Goal: Task Accomplishment & Management: Use online tool/utility

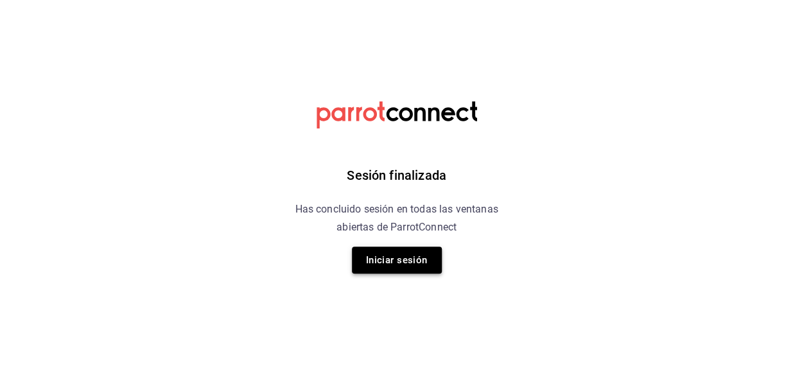
click at [413, 263] on button "Iniciar sesión" at bounding box center [397, 260] width 90 height 27
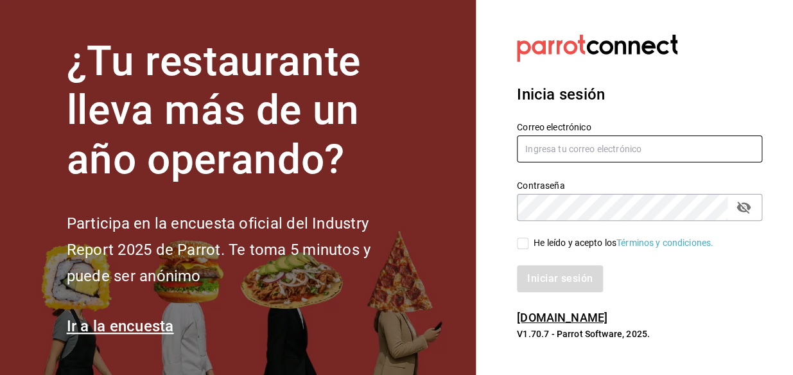
type input "[PERSON_NAME][EMAIL_ADDRESS][PERSON_NAME][DOMAIN_NAME]"
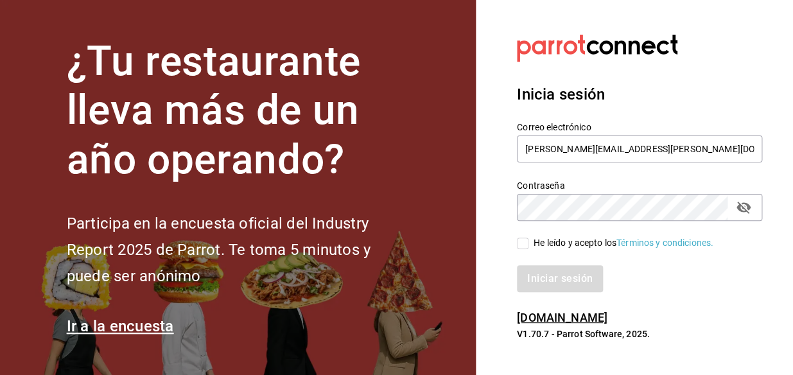
click at [523, 241] on input "He leído y acepto los Términos y condiciones." at bounding box center [523, 244] width 12 height 12
checkbox input "true"
click at [532, 279] on button "Iniciar sesión" at bounding box center [560, 278] width 87 height 27
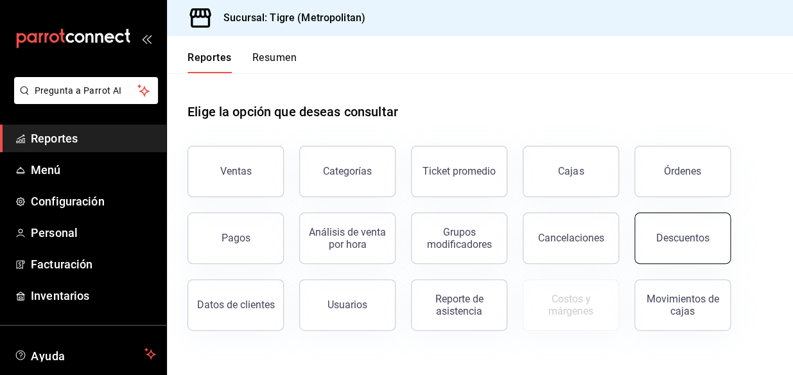
click at [659, 256] on button "Descuentos" at bounding box center [682, 238] width 96 height 51
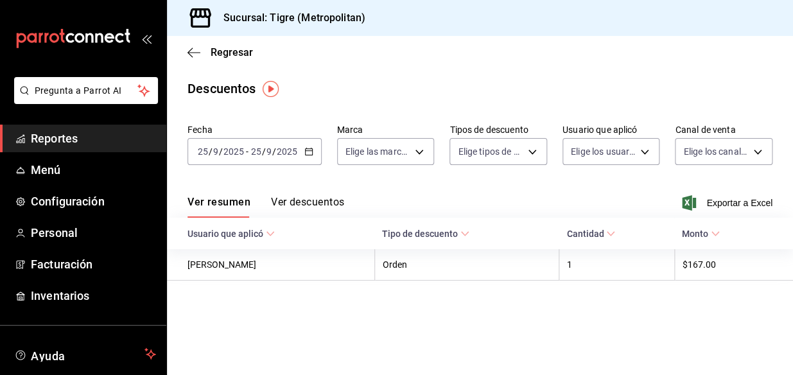
click at [309, 150] on icon "button" at bounding box center [308, 151] width 9 height 9
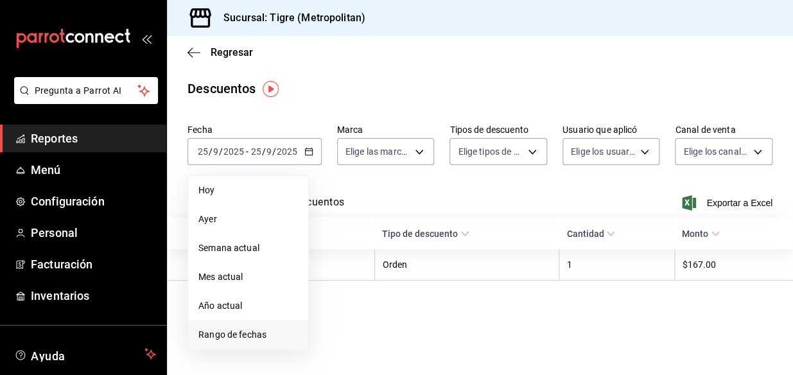
click at [238, 331] on span "Rango de fechas" at bounding box center [248, 334] width 100 height 13
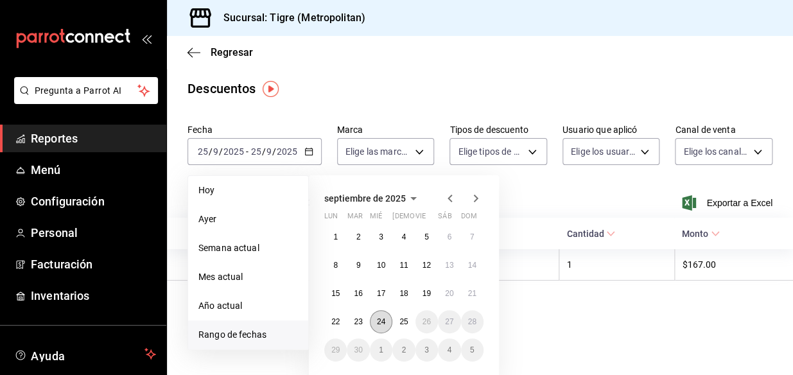
click at [382, 320] on abbr "24" at bounding box center [381, 321] width 8 height 9
click at [401, 320] on abbr "25" at bounding box center [403, 321] width 8 height 9
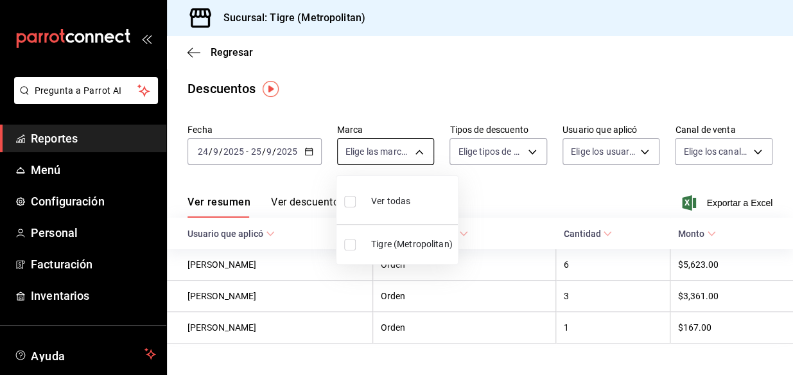
click at [419, 160] on body "Pregunta a Parrot AI Reportes Menú Configuración Personal Facturación Inventari…" at bounding box center [396, 187] width 793 height 375
click at [349, 204] on input "checkbox" at bounding box center [350, 202] width 12 height 12
checkbox input "true"
type input "d2a20516-989b-40fe-838d-c8b0b31ef0ff"
checkbox input "true"
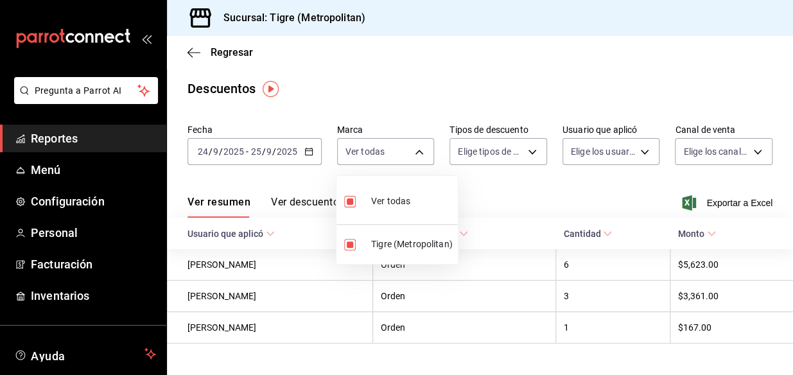
click at [533, 155] on div at bounding box center [396, 187] width 793 height 375
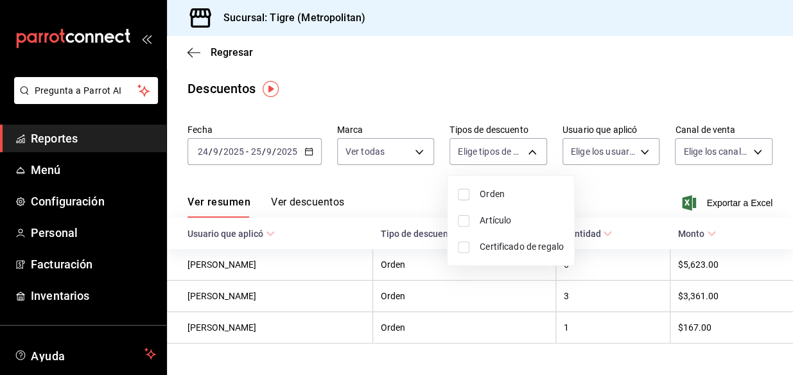
click at [533, 155] on body "Pregunta a Parrot AI Reportes Menú Configuración Personal Facturación Inventari…" at bounding box center [396, 187] width 793 height 375
click at [466, 195] on input "checkbox" at bounding box center [464, 195] width 12 height 12
checkbox input "true"
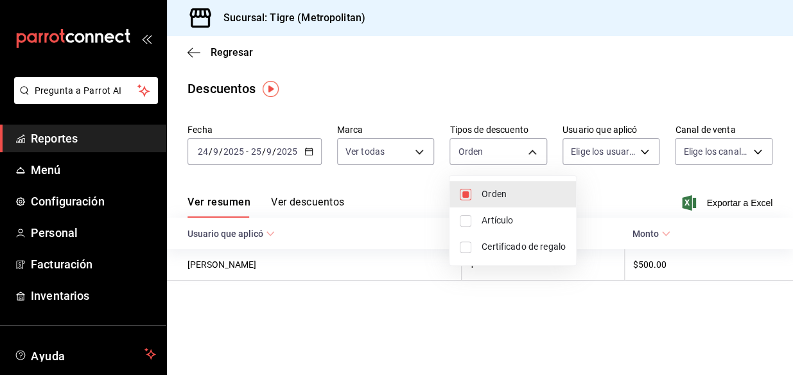
click at [456, 236] on li "Certificado de regalo" at bounding box center [512, 247] width 126 height 26
type input "ORDER,CARD_REWARD"
checkbox input "true"
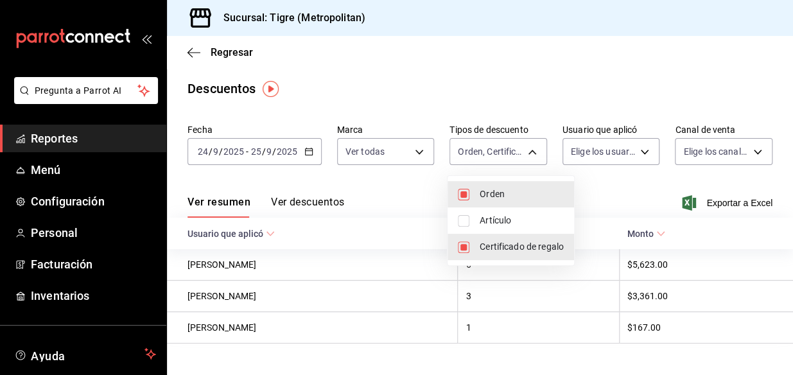
click at [460, 218] on input "checkbox" at bounding box center [464, 221] width 12 height 12
checkbox input "true"
type input "ORDER,CARD_REWARD,ORDER_ITEM"
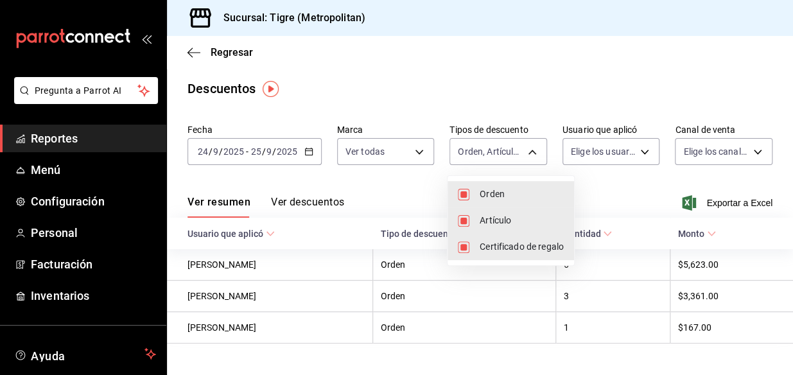
click at [641, 150] on div at bounding box center [396, 187] width 793 height 375
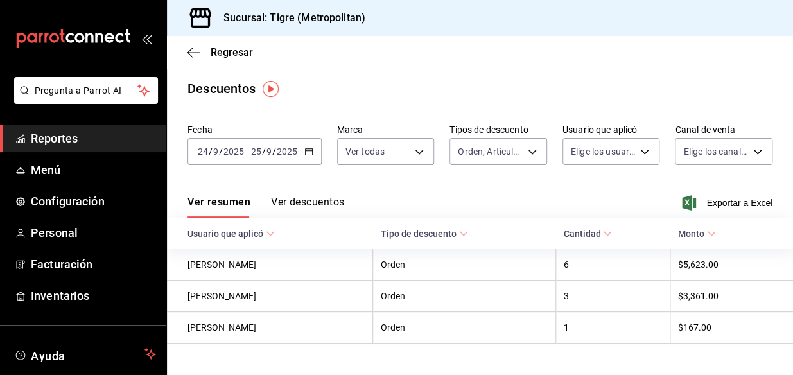
click at [641, 150] on body "Pregunta a Parrot AI Reportes Menú Configuración Personal Facturación Inventari…" at bounding box center [396, 187] width 793 height 375
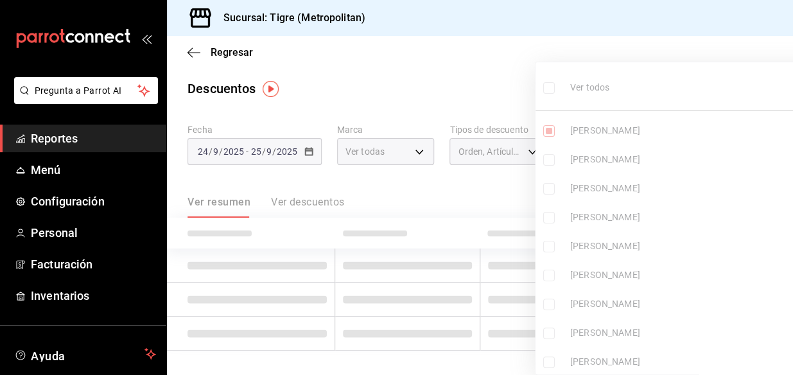
type input "af3f02cd-ba1e-47e4-ac40-38dd78646e96"
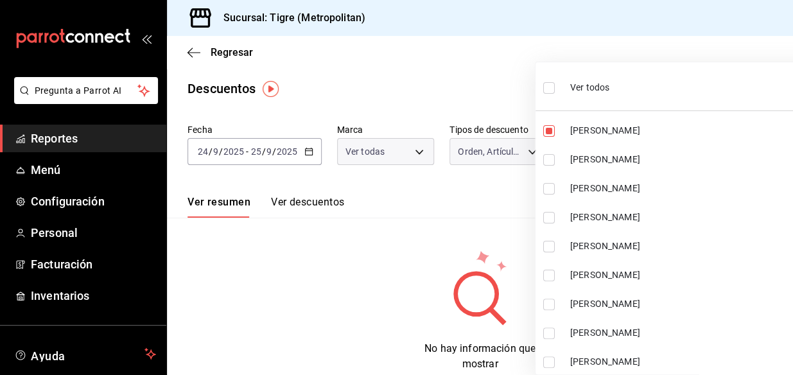
click at [553, 87] on input "checkbox" at bounding box center [549, 88] width 12 height 12
checkbox input "true"
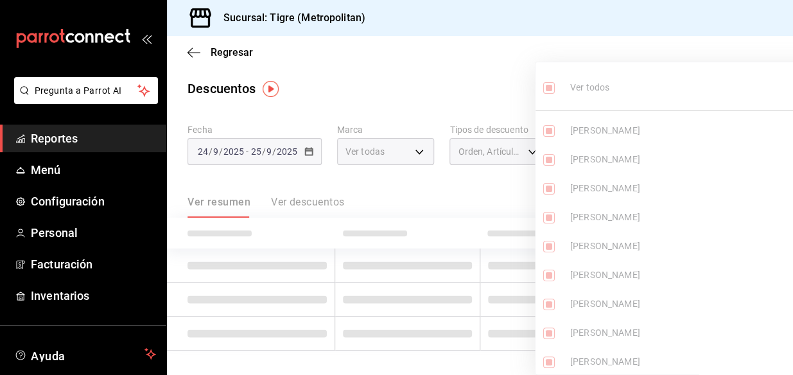
type input "af3f02cd-ba1e-47e4-ac40-38dd78646e96,7d49206f-93c5-4b74-a2c1-cff53fa7eb3f,bce25…"
checkbox input "true"
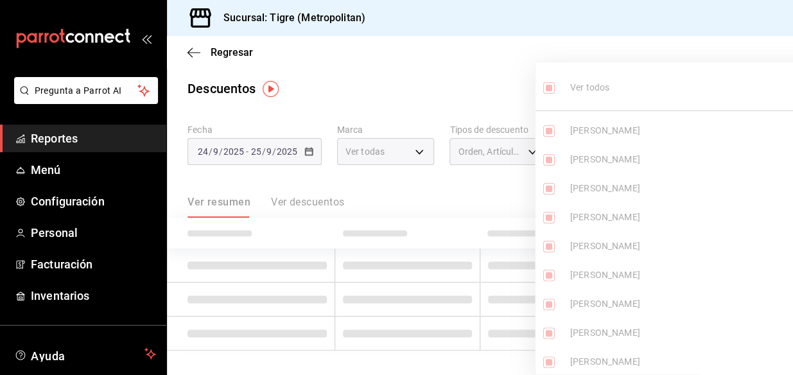
checkbox input "true"
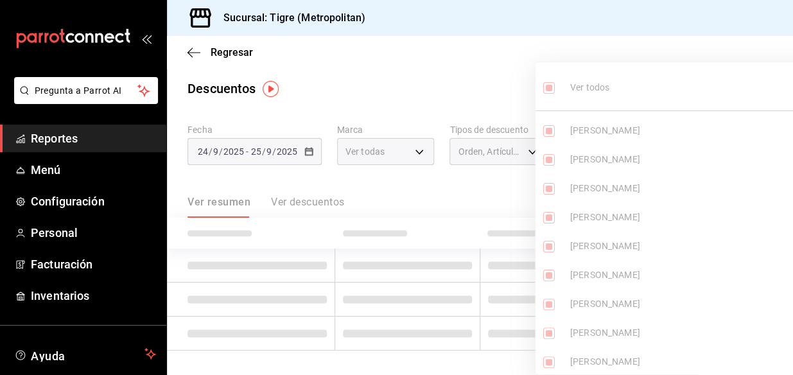
checkbox input "true"
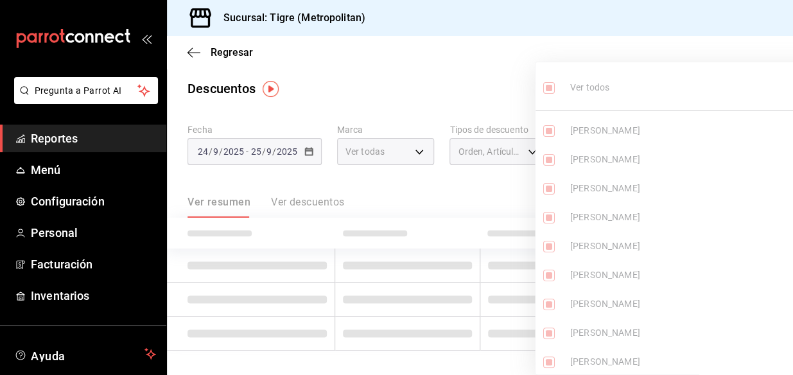
checkbox input "true"
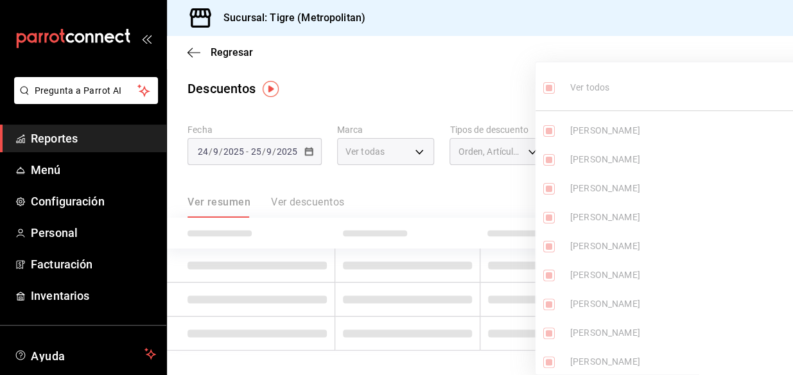
checkbox input "true"
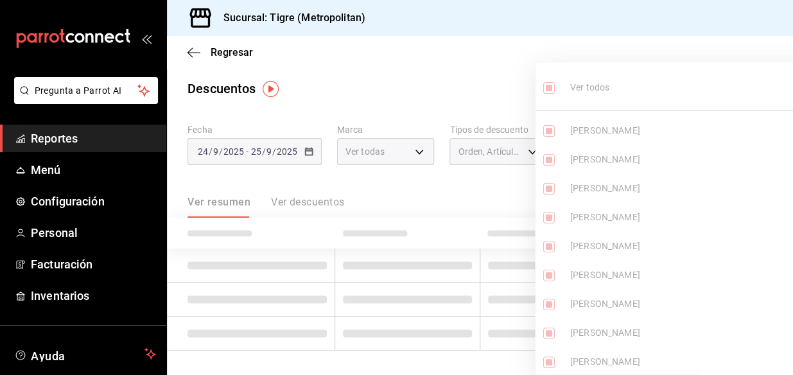
checkbox input "true"
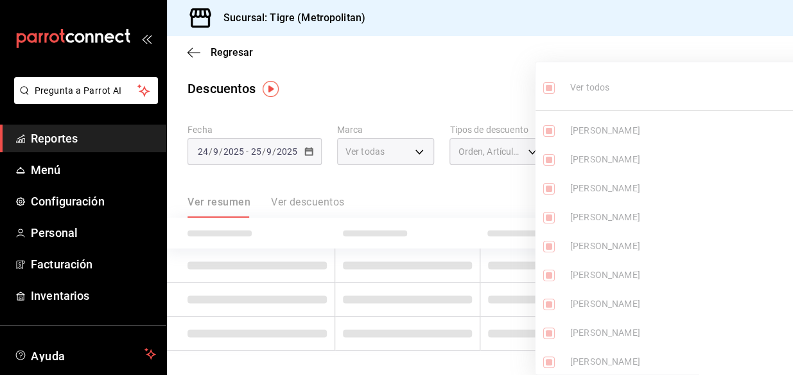
checkbox input "true"
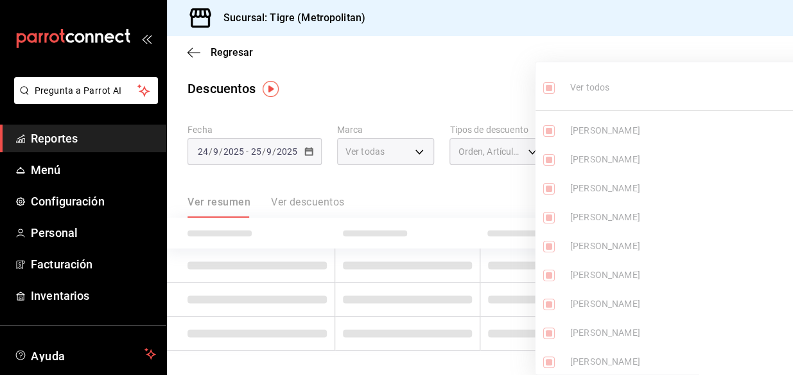
checkbox input "true"
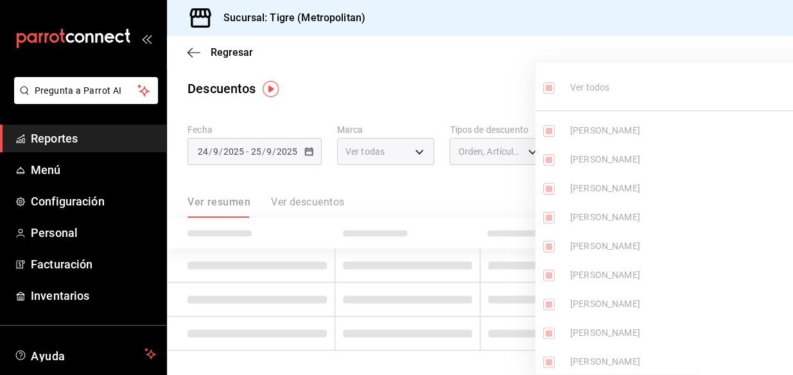
checkbox input "true"
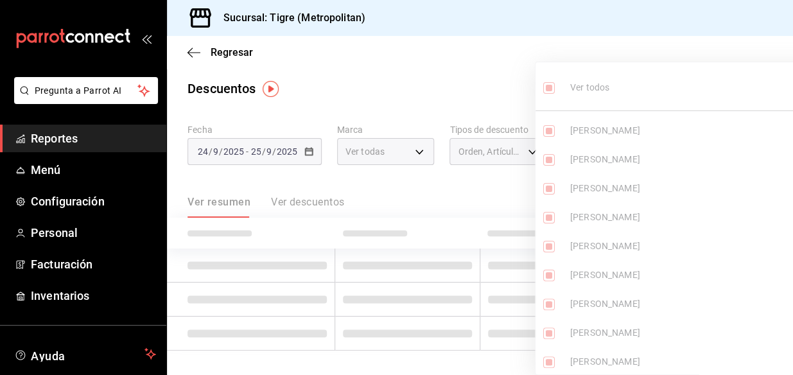
checkbox input "true"
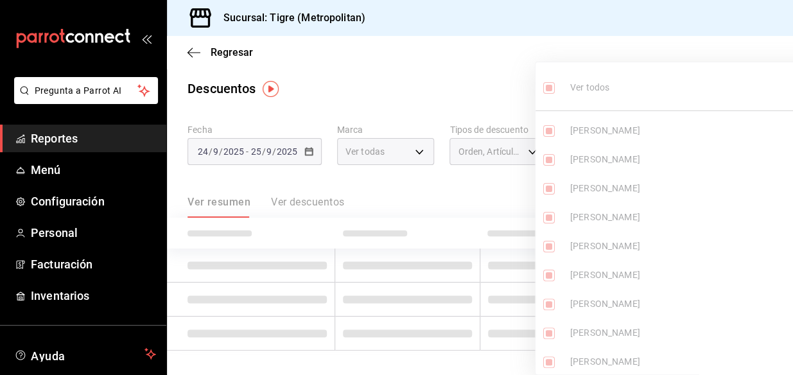
checkbox input "true"
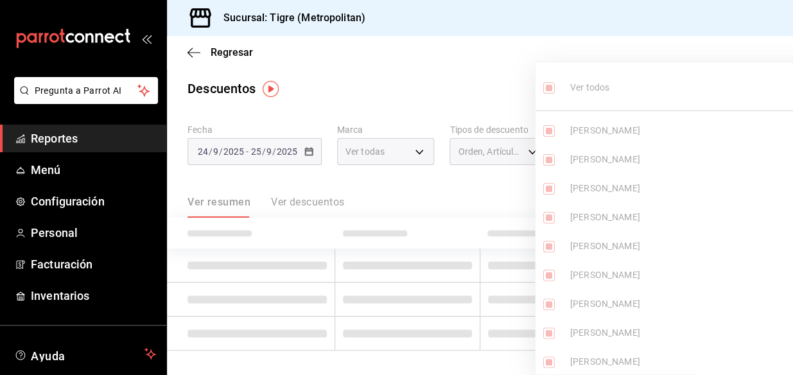
checkbox input "true"
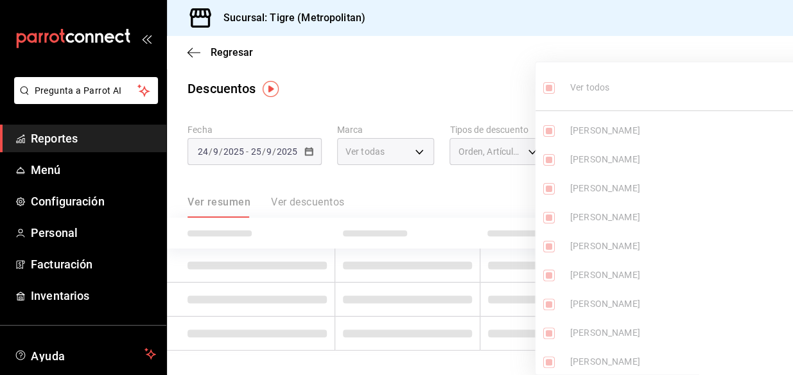
checkbox input "true"
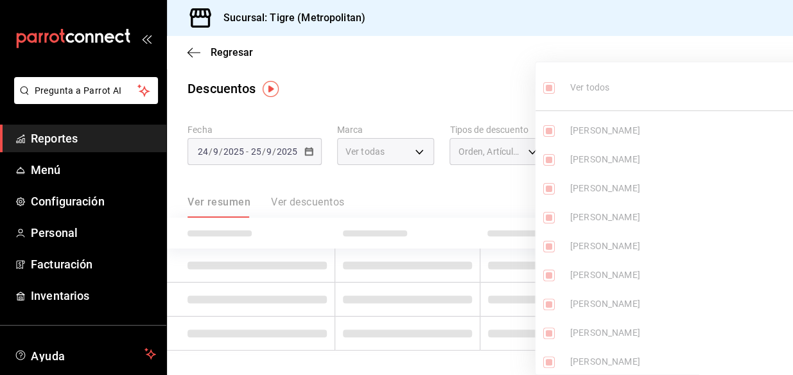
checkbox input "true"
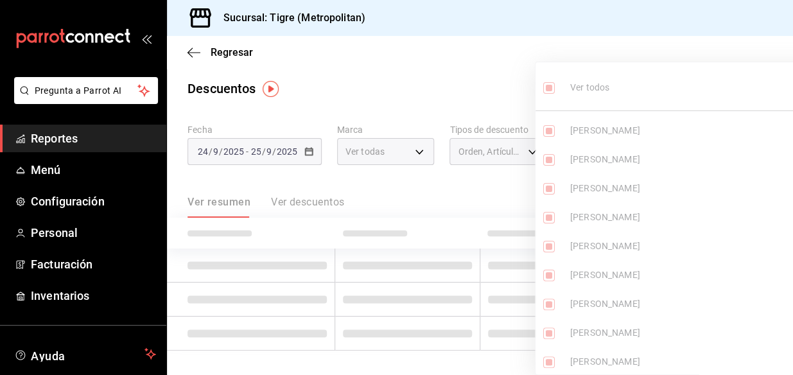
checkbox input "true"
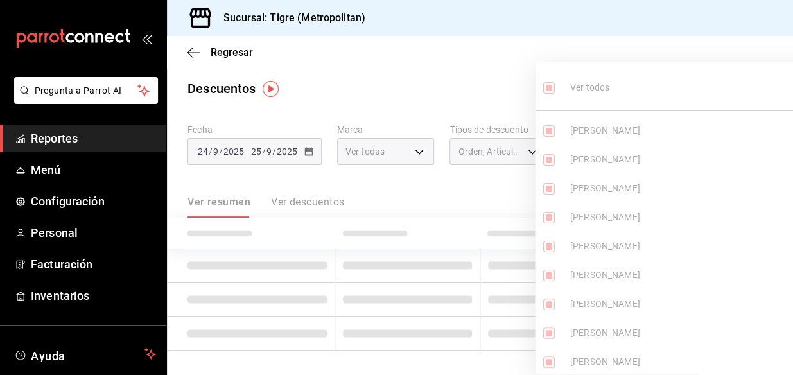
checkbox input "true"
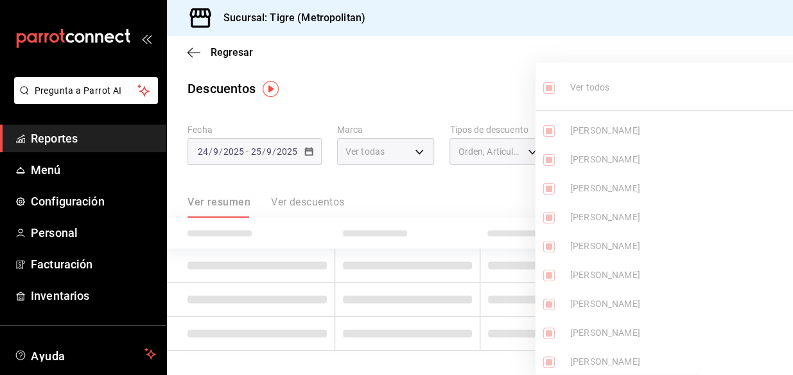
checkbox input "true"
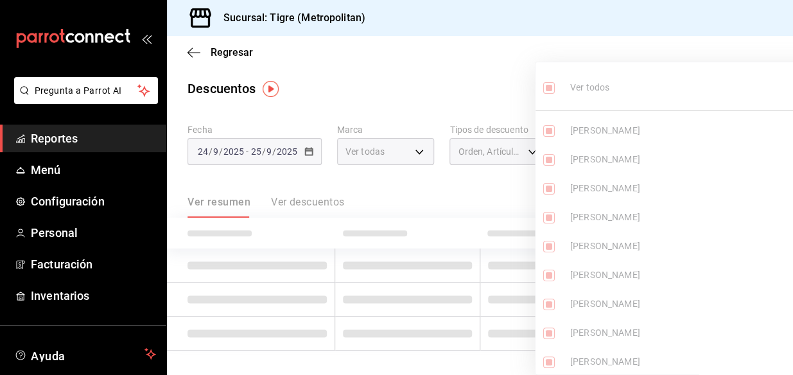
checkbox input "true"
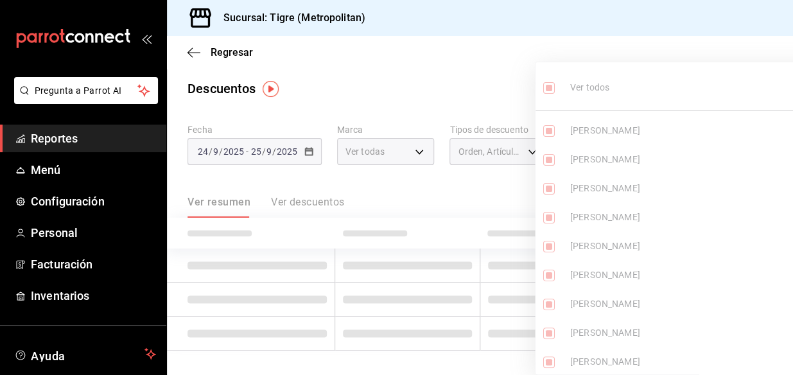
checkbox input "true"
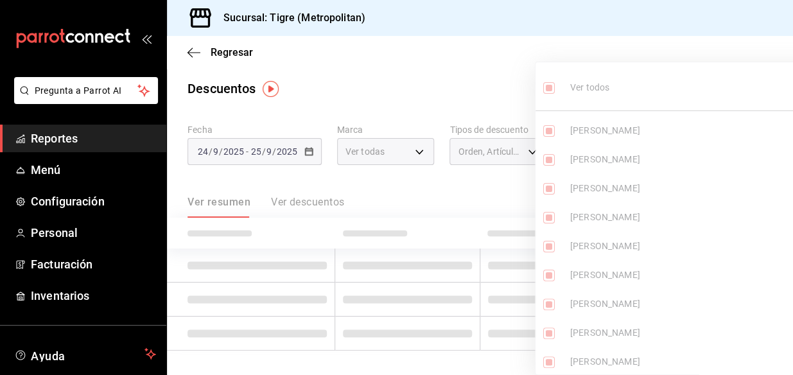
checkbox input "true"
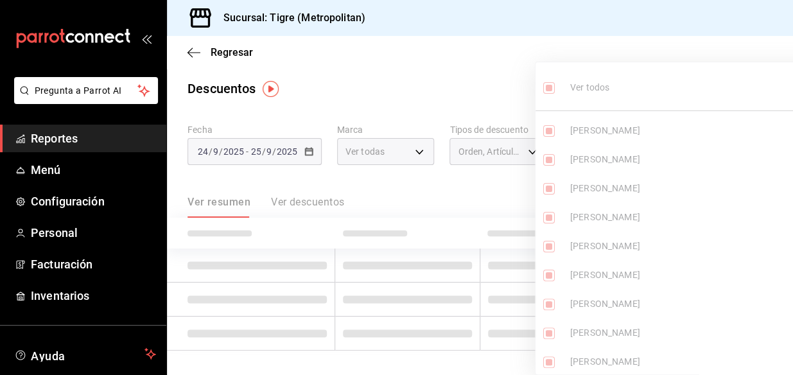
checkbox input "true"
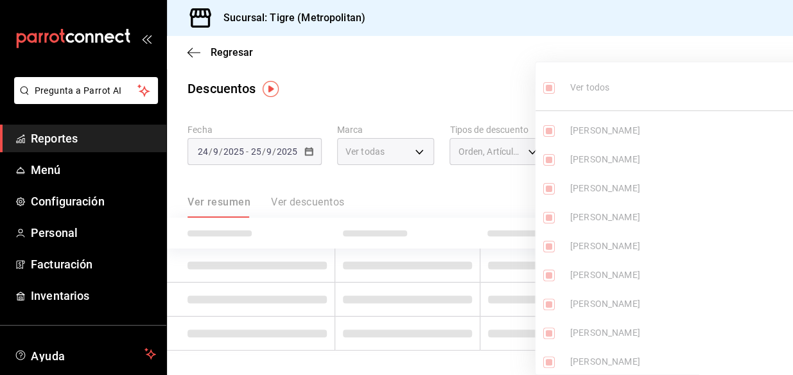
checkbox input "true"
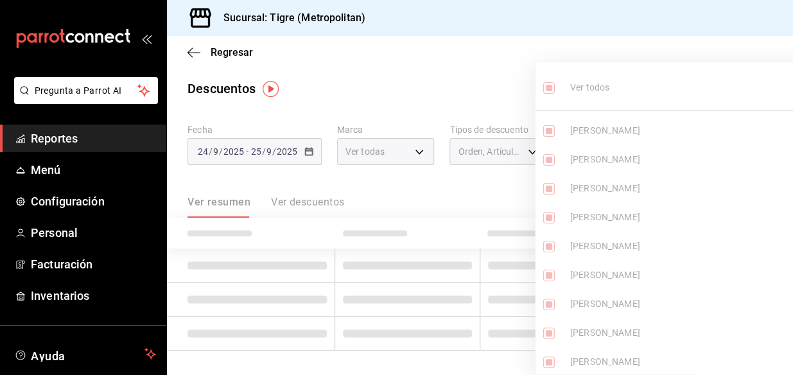
checkbox input "true"
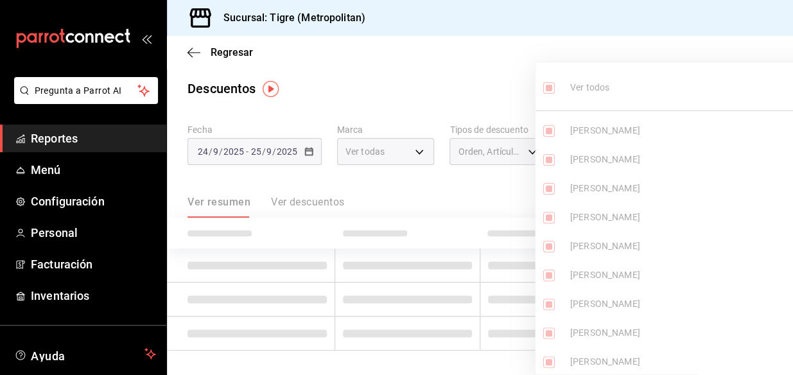
checkbox input "true"
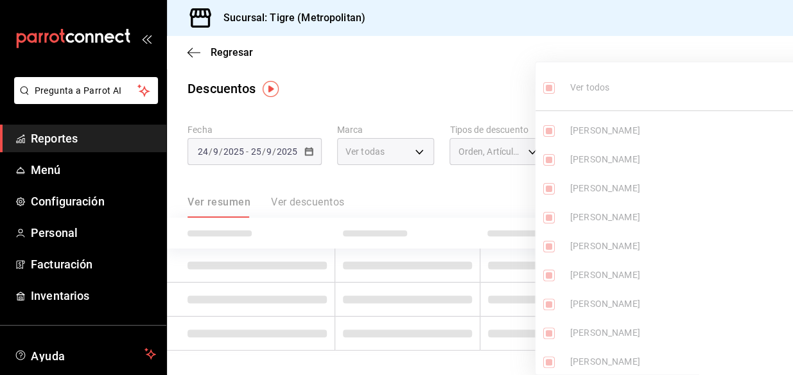
checkbox input "true"
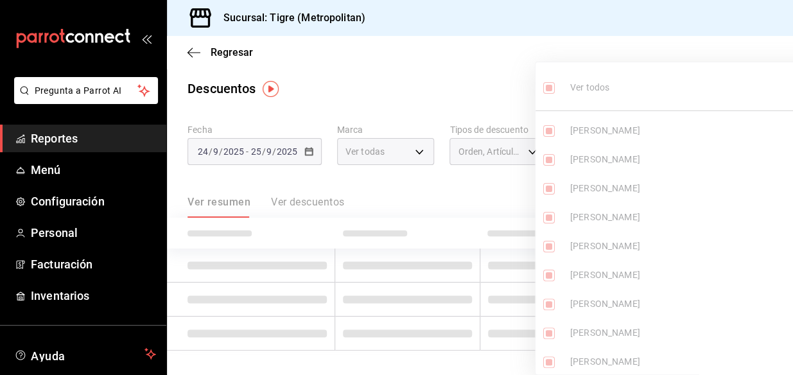
checkbox input "true"
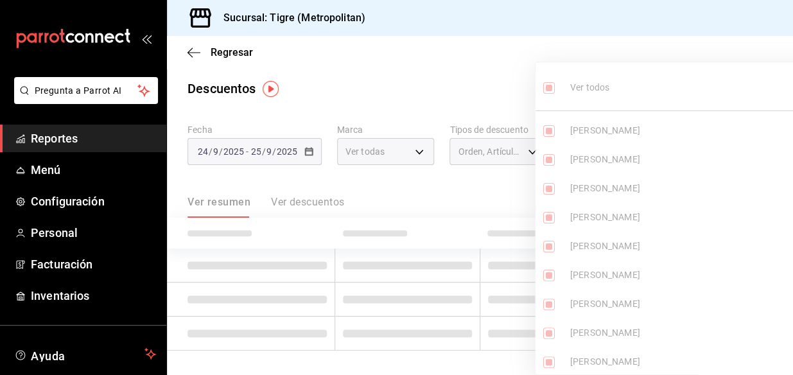
checkbox input "true"
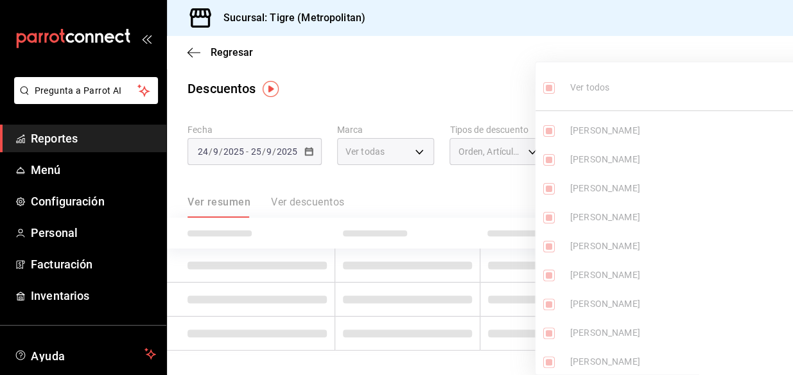
checkbox input "true"
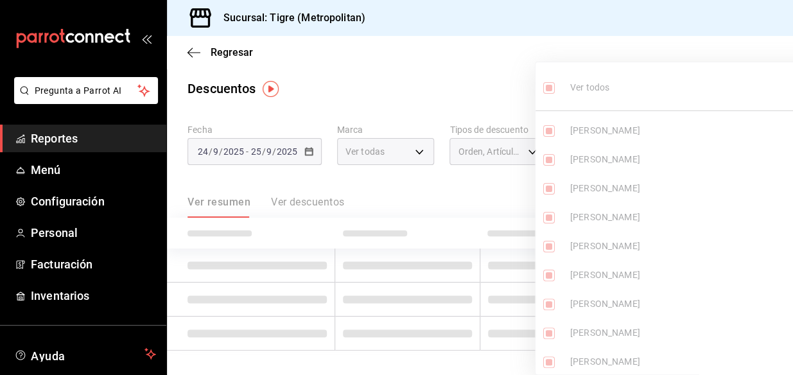
checkbox input "true"
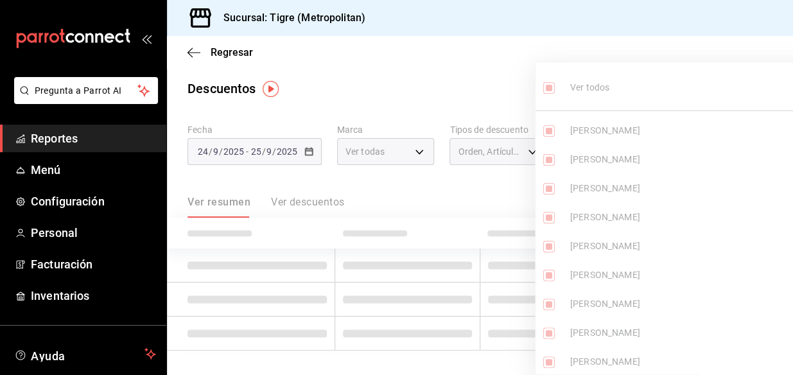
checkbox input "true"
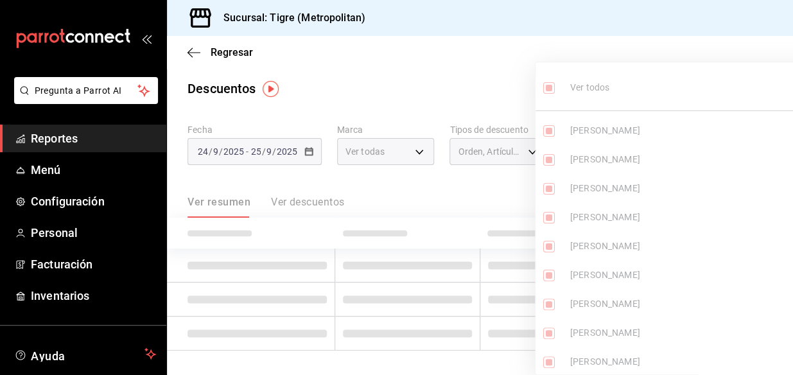
checkbox input "true"
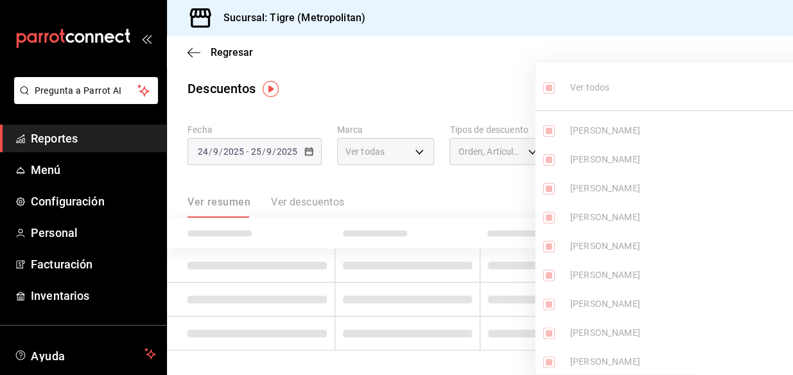
checkbox input "true"
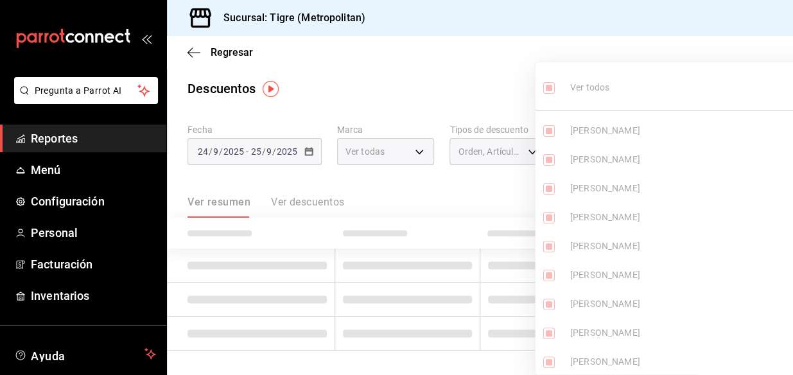
checkbox input "true"
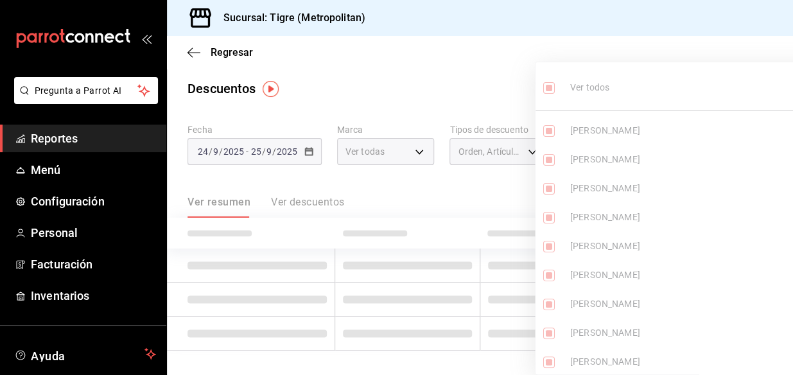
checkbox input "true"
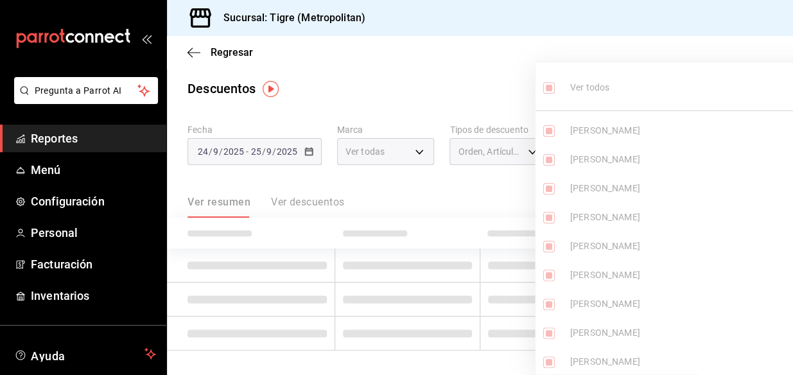
checkbox input "true"
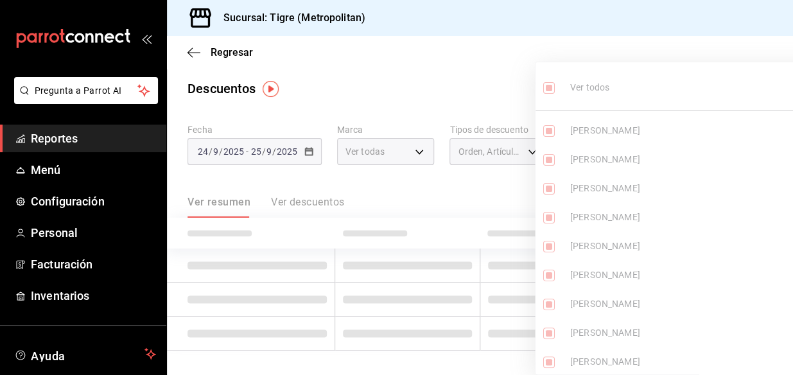
checkbox input "true"
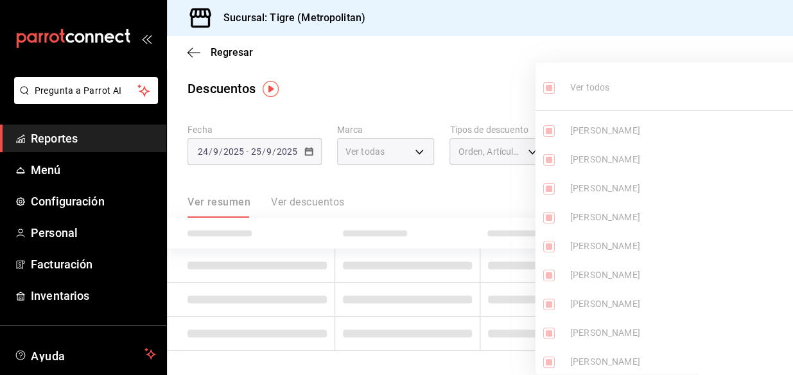
checkbox input "true"
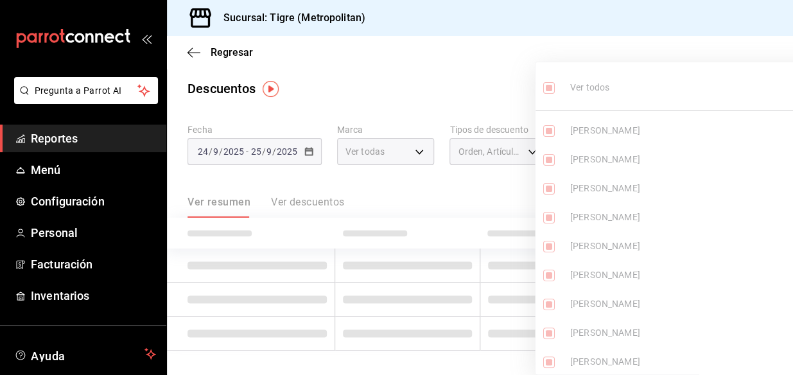
checkbox input "true"
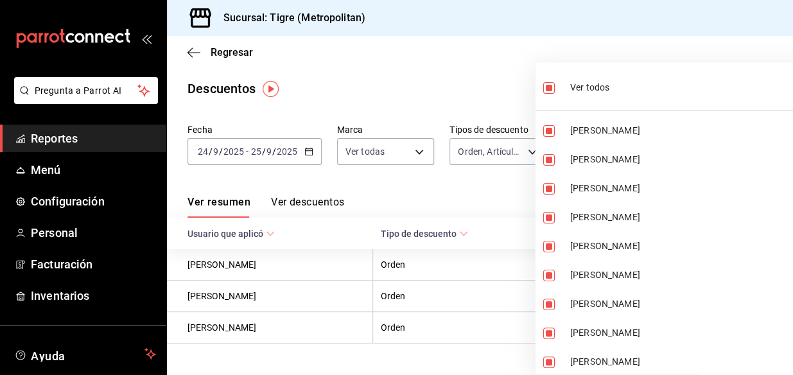
click at [430, 73] on div at bounding box center [396, 187] width 793 height 375
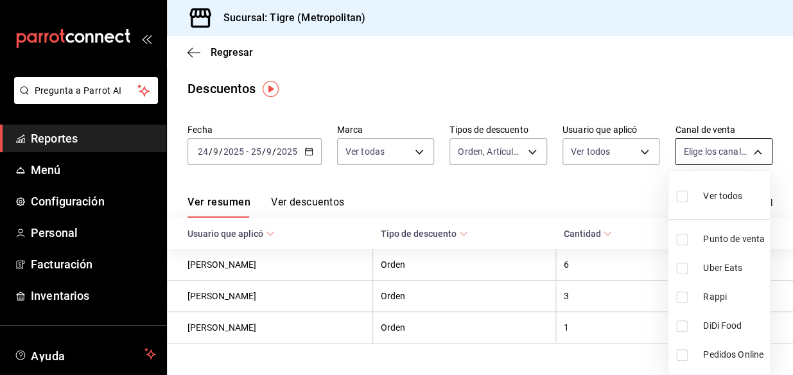
click at [747, 145] on body "Pregunta a Parrot AI Reportes Menú Configuración Personal Facturación Inventari…" at bounding box center [396, 187] width 793 height 375
click at [687, 193] on input "checkbox" at bounding box center [682, 197] width 12 height 12
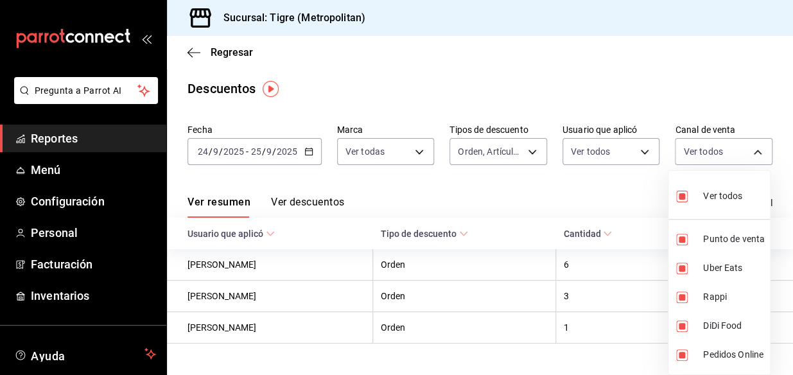
click at [592, 192] on div at bounding box center [396, 187] width 793 height 375
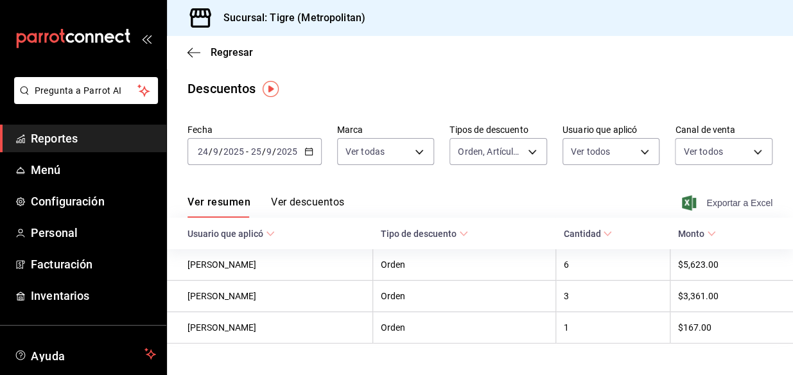
click at [720, 202] on span "Exportar a Excel" at bounding box center [728, 202] width 88 height 15
click at [598, 70] on main "Regresar Descuentos Fecha [DATE] [DATE] - [DATE] [DATE] Marca Ver todas d2a2051…" at bounding box center [480, 215] width 626 height 359
click at [65, 133] on span "Reportes" at bounding box center [93, 138] width 125 height 17
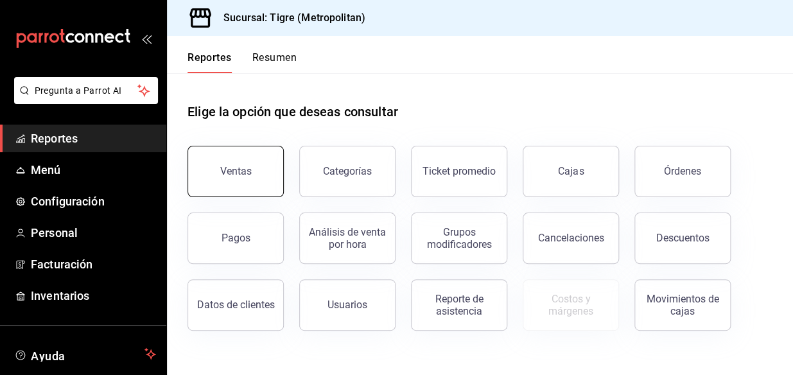
click at [216, 177] on button "Ventas" at bounding box center [235, 171] width 96 height 51
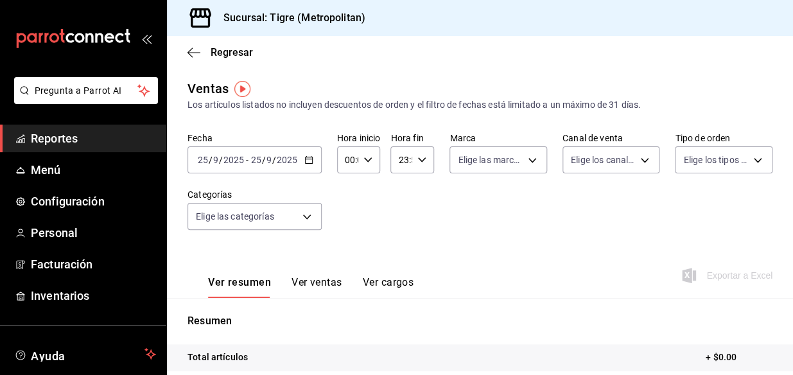
click at [311, 164] on icon "button" at bounding box center [308, 159] width 9 height 9
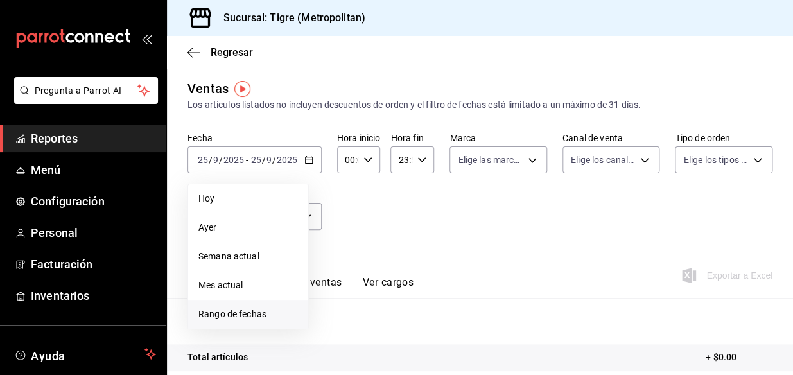
click at [241, 315] on span "Rango de fechas" at bounding box center [248, 314] width 100 height 13
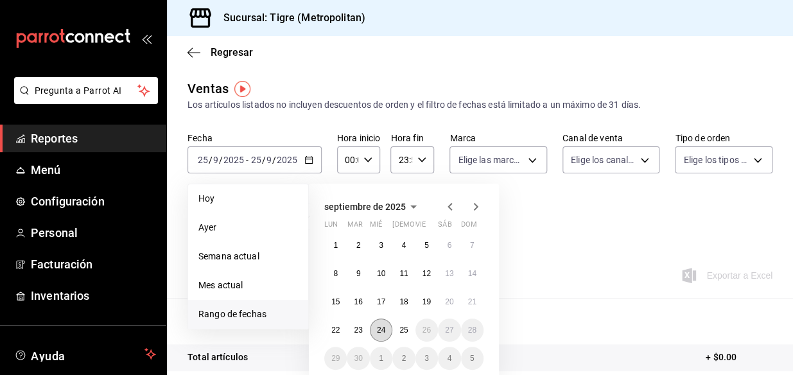
click at [372, 325] on button "24" at bounding box center [381, 329] width 22 height 23
click at [404, 331] on abbr "25" at bounding box center [403, 330] width 8 height 9
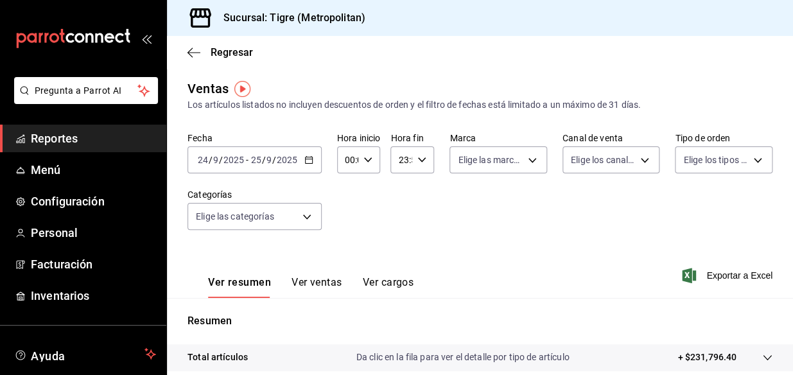
click at [370, 161] on icon "button" at bounding box center [367, 159] width 9 height 9
click at [347, 195] on span "00" at bounding box center [346, 192] width 1 height 10
click at [347, 185] on span "05" at bounding box center [346, 183] width 1 height 10
click at [420, 159] on div at bounding box center [396, 187] width 793 height 375
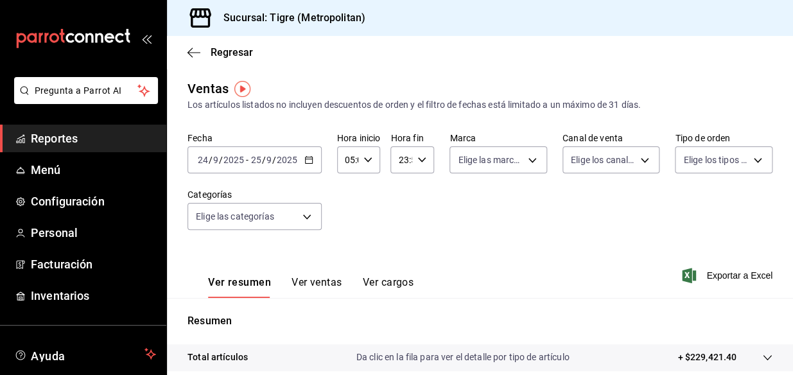
click at [420, 159] on icon "button" at bounding box center [421, 159] width 9 height 9
click at [401, 205] on span "21" at bounding box center [401, 203] width 0 height 10
click at [401, 205] on button "04" at bounding box center [400, 211] width 15 height 26
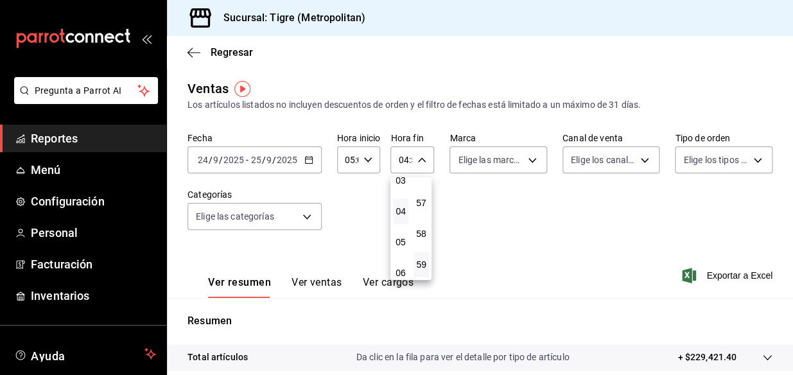
click at [537, 154] on div at bounding box center [396, 187] width 793 height 375
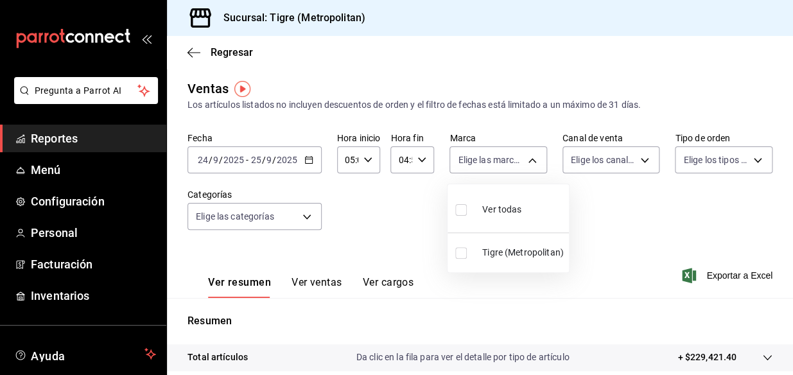
click at [537, 154] on body "Pregunta a Parrot AI Reportes Menú Configuración Personal Facturación Inventari…" at bounding box center [396, 187] width 793 height 375
click at [462, 207] on input "checkbox" at bounding box center [461, 210] width 12 height 12
click at [642, 161] on div at bounding box center [396, 187] width 793 height 375
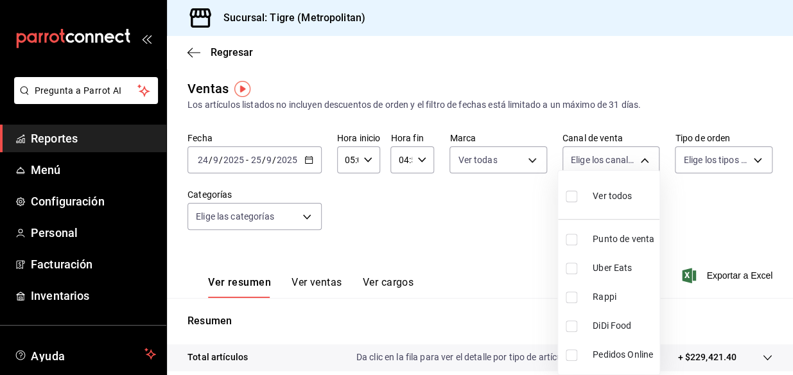
click at [642, 161] on body "Pregunta a Parrot AI Reportes Menú Configuración Personal Facturación Inventari…" at bounding box center [396, 187] width 793 height 375
click at [573, 194] on input "checkbox" at bounding box center [572, 197] width 12 height 12
click at [743, 158] on div at bounding box center [396, 187] width 793 height 375
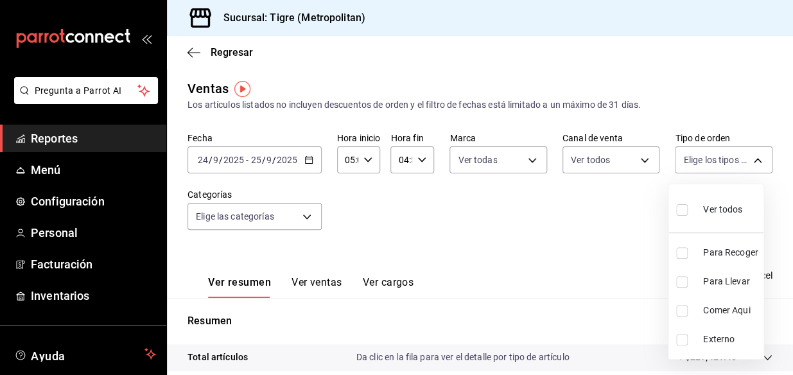
click at [743, 158] on body "Pregunta a Parrot AI Reportes Menú Configuración Personal Facturación Inventari…" at bounding box center [396, 187] width 793 height 375
click at [681, 207] on input "checkbox" at bounding box center [682, 210] width 12 height 12
click at [378, 241] on div at bounding box center [396, 187] width 793 height 375
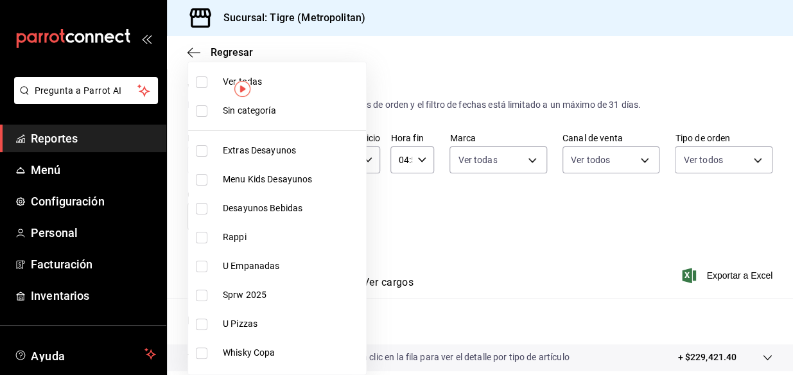
click at [311, 218] on body "Pregunta a Parrot AI Reportes Menú Configuración Personal Facturación Inventari…" at bounding box center [396, 187] width 793 height 375
click at [200, 80] on input "checkbox" at bounding box center [202, 82] width 12 height 12
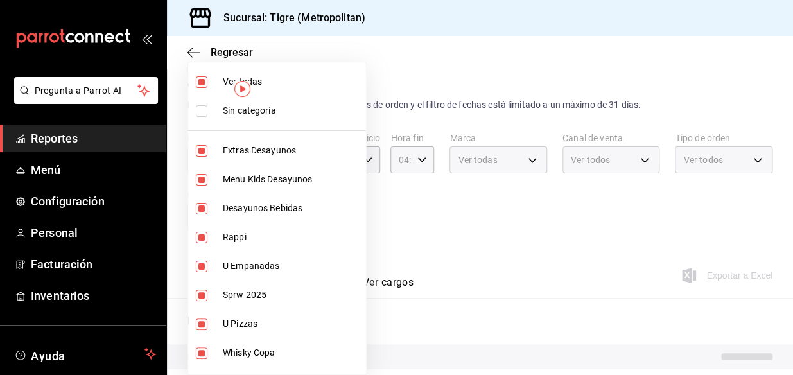
click at [199, 116] on input "checkbox" at bounding box center [202, 111] width 12 height 12
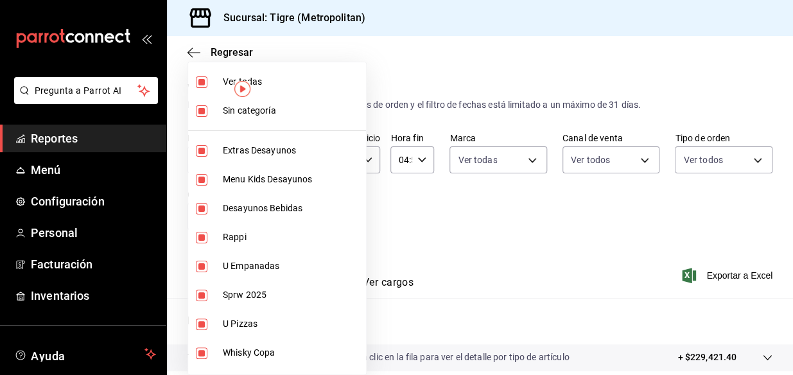
click at [435, 212] on div at bounding box center [396, 187] width 793 height 375
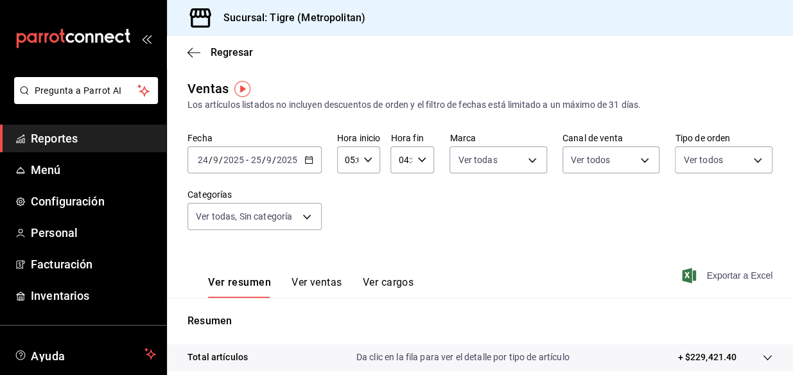
click at [682, 274] on icon "button" at bounding box center [689, 275] width 14 height 15
